Goal: Navigation & Orientation: Find specific page/section

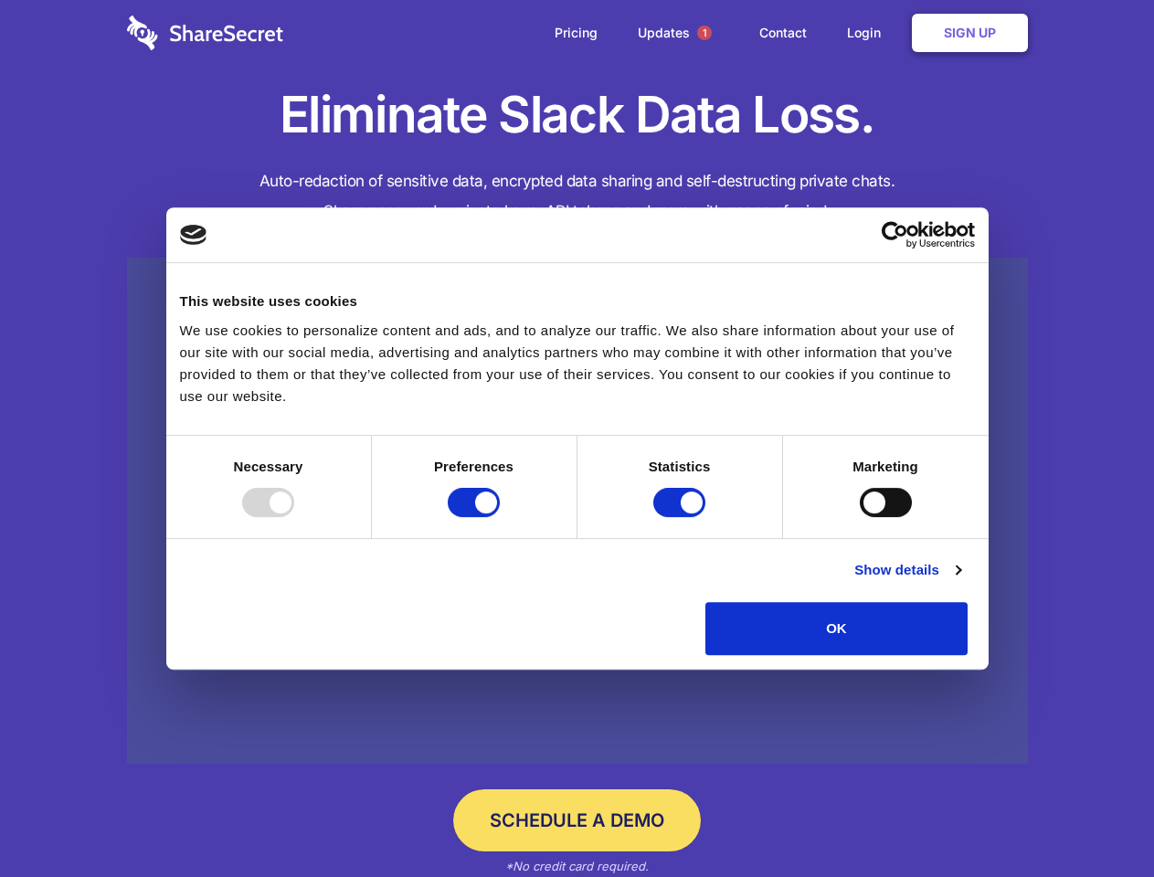
click at [294, 517] on div at bounding box center [268, 502] width 52 height 29
click at [500, 517] on input "Preferences" at bounding box center [474, 502] width 52 height 29
checkbox input "false"
click at [682, 517] on input "Statistics" at bounding box center [679, 502] width 52 height 29
checkbox input "false"
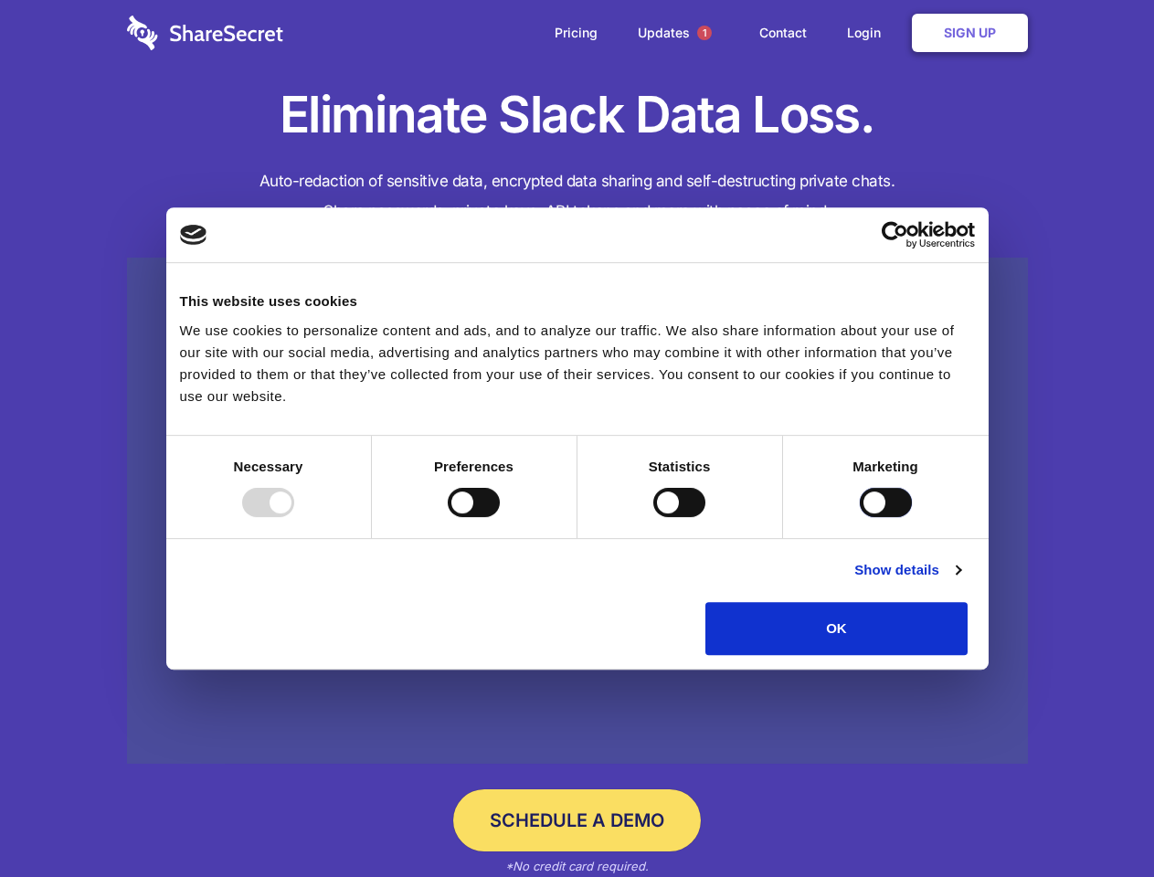
click at [860, 517] on input "Marketing" at bounding box center [886, 502] width 52 height 29
checkbox input "true"
click at [960, 581] on link "Show details" at bounding box center [907, 570] width 106 height 22
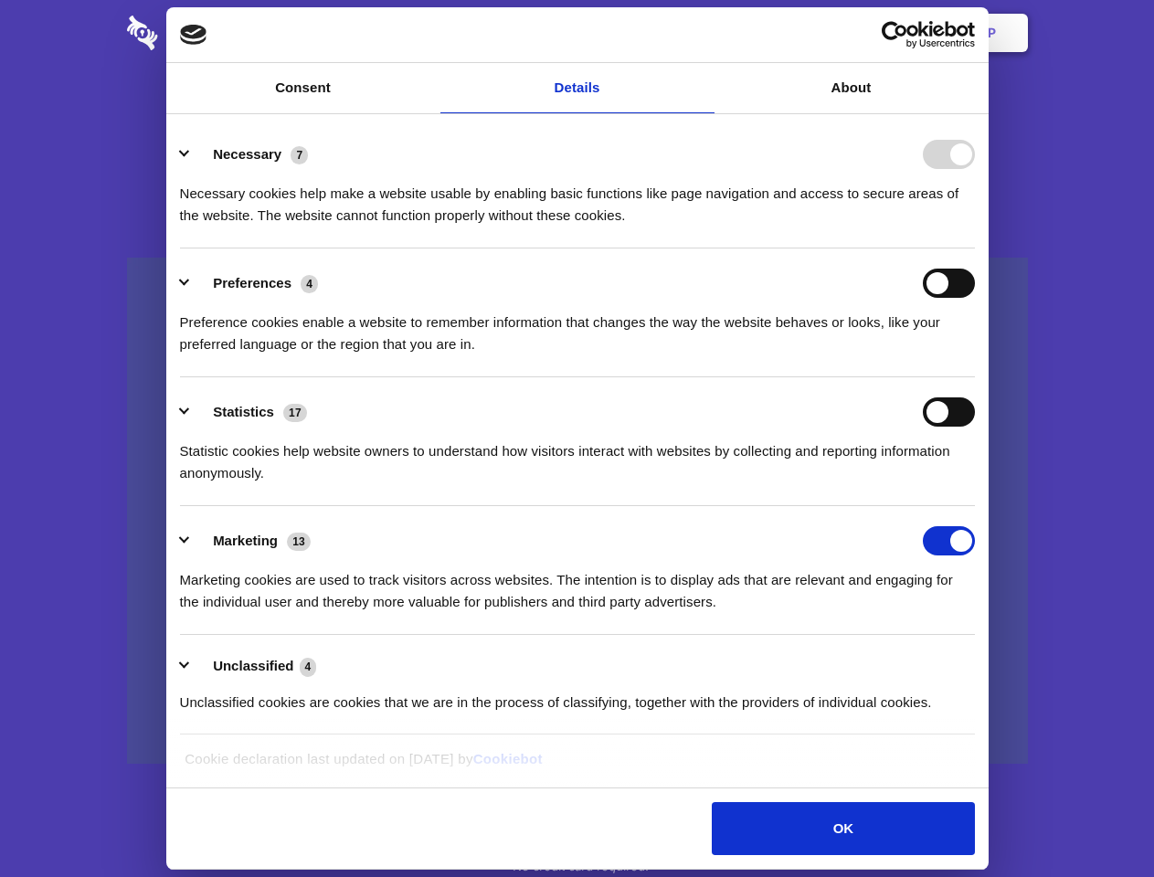
click at [975, 227] on div "Necessary cookies help make a website usable by enabling basic functions like p…" at bounding box center [577, 198] width 795 height 58
click at [703, 33] on span "1" at bounding box center [704, 33] width 15 height 15
